Goal: Book appointment/travel/reservation

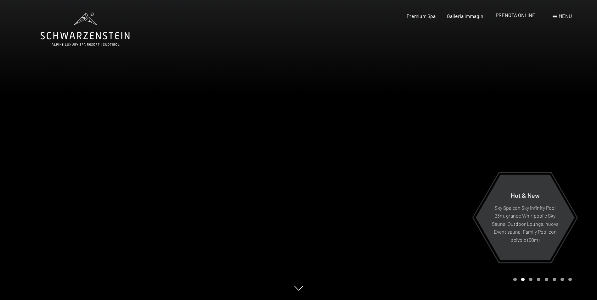
click at [513, 14] on span "PRENOTA ONLINE" at bounding box center [516, 15] width 40 height 6
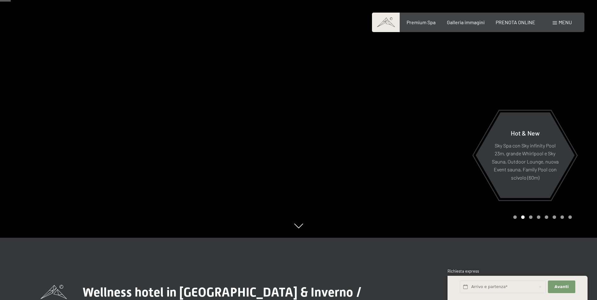
scroll to position [63, 0]
click at [472, 22] on span "Galleria immagini" at bounding box center [466, 21] width 38 height 6
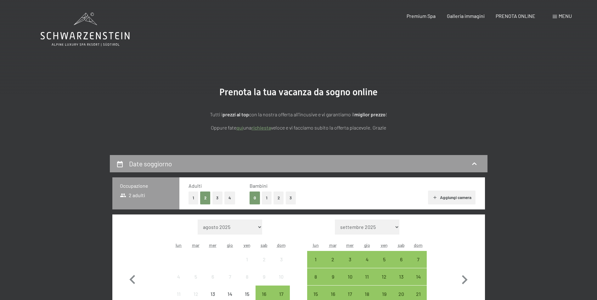
click at [266, 199] on button "1" at bounding box center [267, 198] width 10 height 13
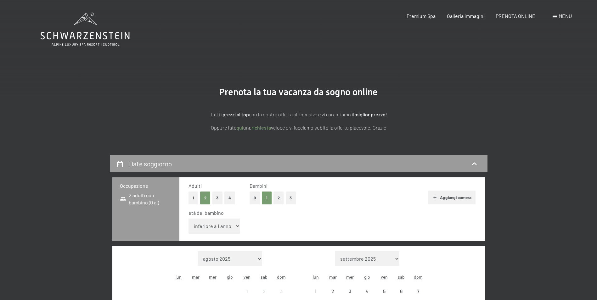
click at [223, 225] on select "inferiore a 1 anno 1 anno 2 anni 3 anni 4 anni 5 anni 6 anni 7 anni 8 anni 9 an…" at bounding box center [215, 226] width 52 height 15
select select "5"
click at [189, 219] on select "inferiore a 1 anno 1 anno 2 anni 3 anni 4 anni 5 anni 6 anni 7 anni 8 anni 9 an…" at bounding box center [215, 226] width 52 height 15
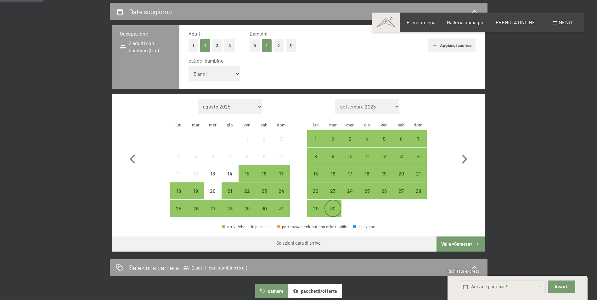
scroll to position [157, 0]
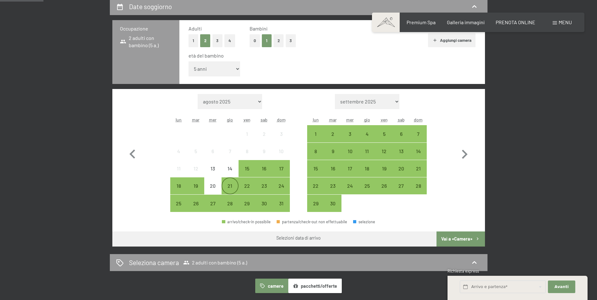
click at [229, 184] on div "21" at bounding box center [230, 192] width 16 height 16
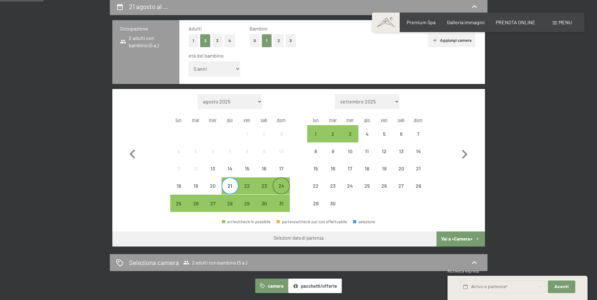
click at [282, 188] on div "24" at bounding box center [281, 192] width 16 height 16
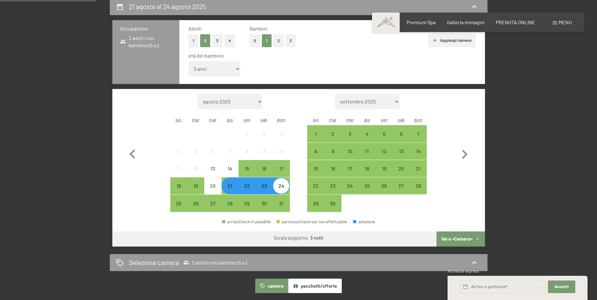
scroll to position [189, 0]
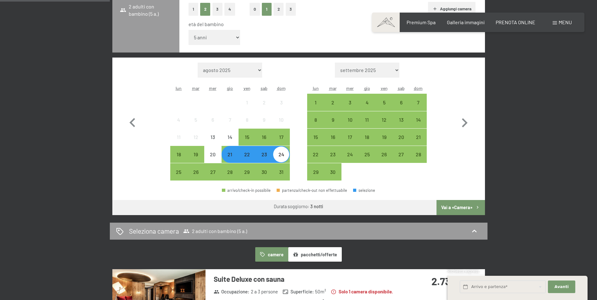
click at [454, 209] on button "Vai a «Camera»" at bounding box center [461, 207] width 48 height 15
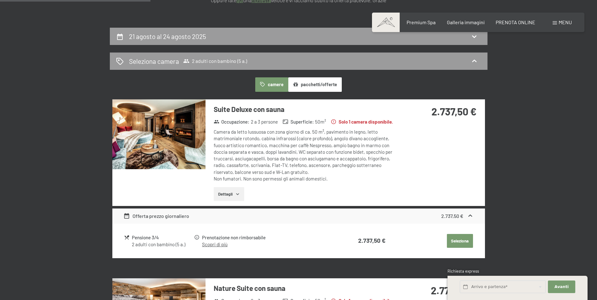
scroll to position [124, 0]
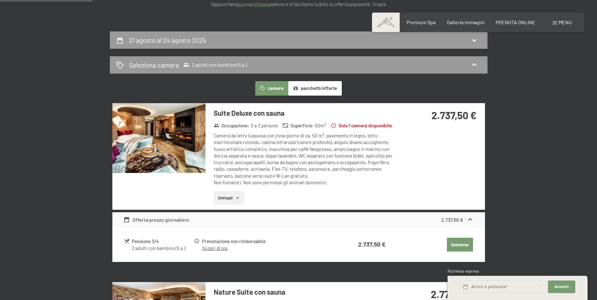
click at [156, 147] on img at bounding box center [158, 138] width 93 height 70
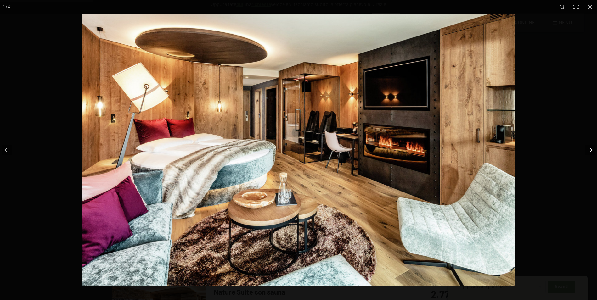
click at [588, 150] on button "button" at bounding box center [586, 149] width 22 height 31
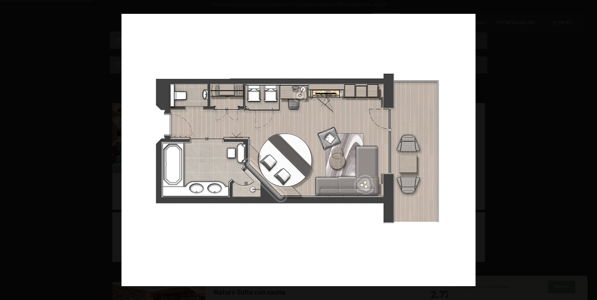
click at [588, 150] on button "button" at bounding box center [586, 149] width 22 height 31
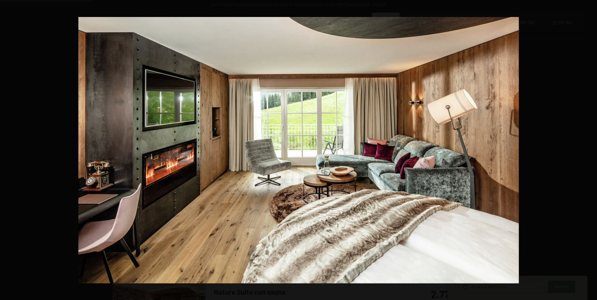
click at [588, 150] on button "button" at bounding box center [586, 149] width 22 height 31
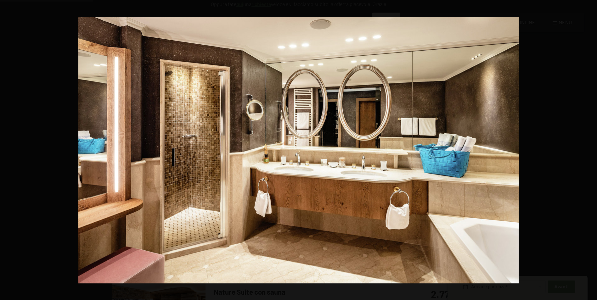
click at [588, 150] on button "button" at bounding box center [586, 149] width 22 height 31
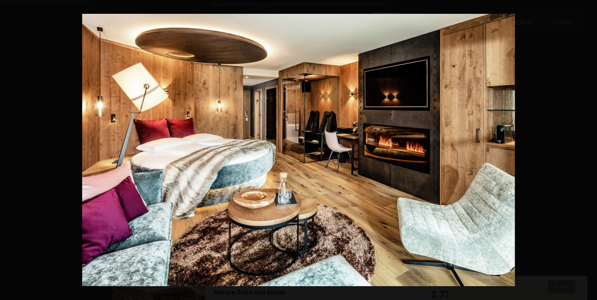
click at [588, 150] on button "button" at bounding box center [586, 149] width 22 height 31
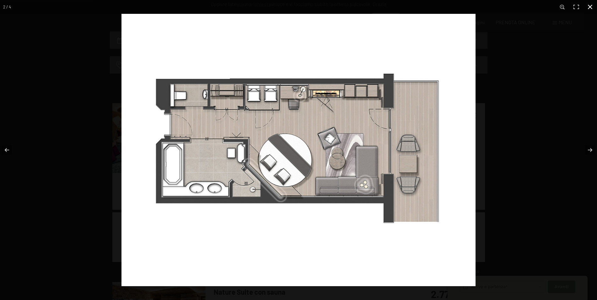
click at [591, 8] on button "button" at bounding box center [590, 7] width 14 height 14
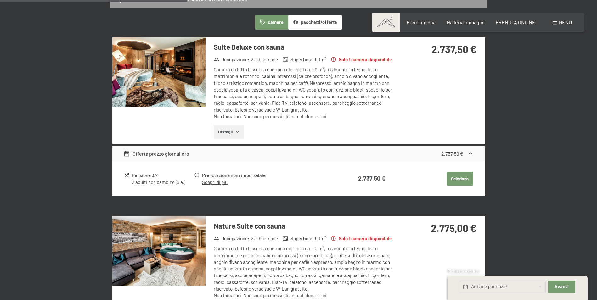
scroll to position [250, 0]
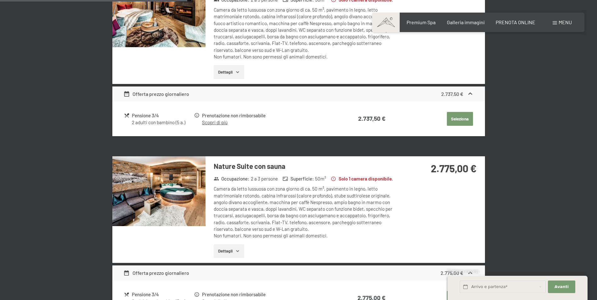
click at [150, 185] on img at bounding box center [158, 191] width 93 height 70
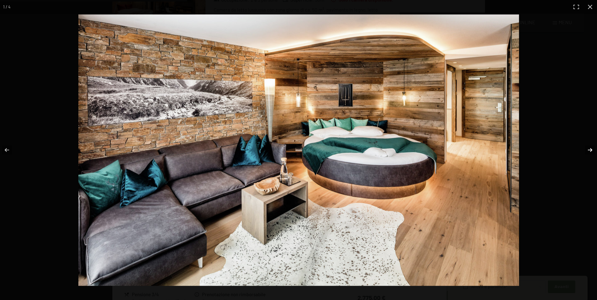
click at [588, 151] on button "button" at bounding box center [586, 149] width 22 height 31
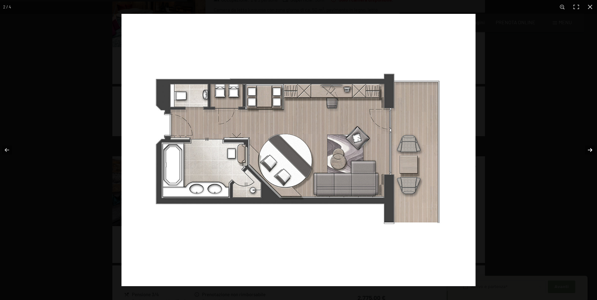
click at [588, 151] on button "button" at bounding box center [586, 149] width 22 height 31
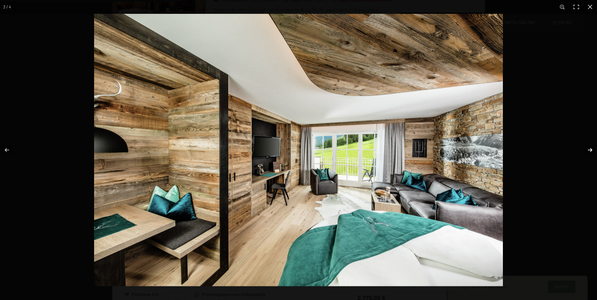
click at [588, 151] on button "button" at bounding box center [586, 149] width 22 height 31
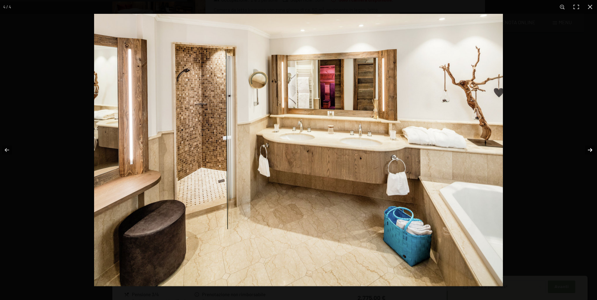
click at [588, 151] on button "button" at bounding box center [586, 149] width 22 height 31
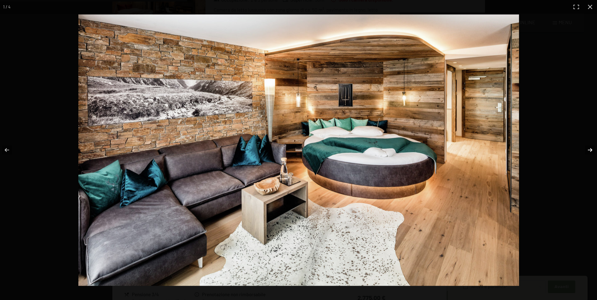
click at [588, 151] on button "button" at bounding box center [586, 149] width 22 height 31
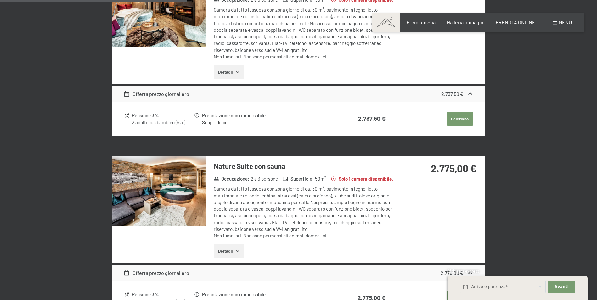
click at [0, 0] on button "button" at bounding box center [0, 0] width 0 height 0
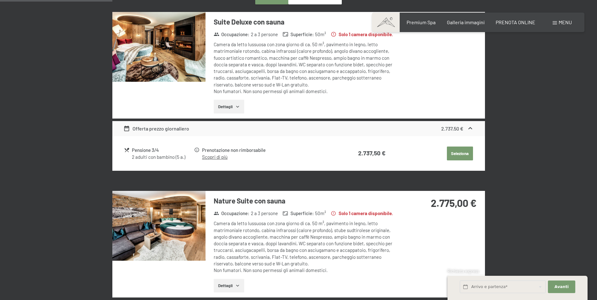
scroll to position [155, 0]
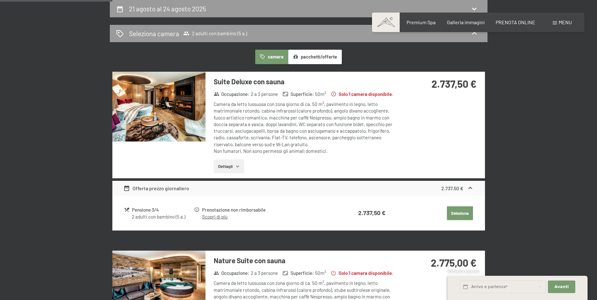
click at [238, 167] on label "Consenso marketing*" at bounding box center [260, 168] width 51 height 6
click at [235, 167] on input "Consenso marketing*" at bounding box center [232, 168] width 6 height 6
checkbox input "false"
click at [225, 167] on button "Dettagli" at bounding box center [229, 167] width 31 height 14
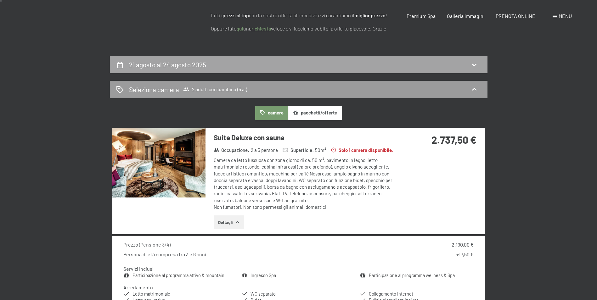
scroll to position [0, 0]
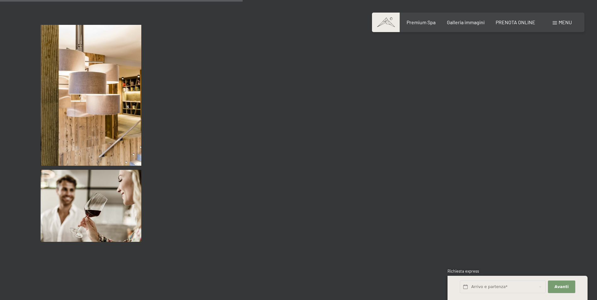
scroll to position [3305, 0]
